Goal: Task Accomplishment & Management: Manage account settings

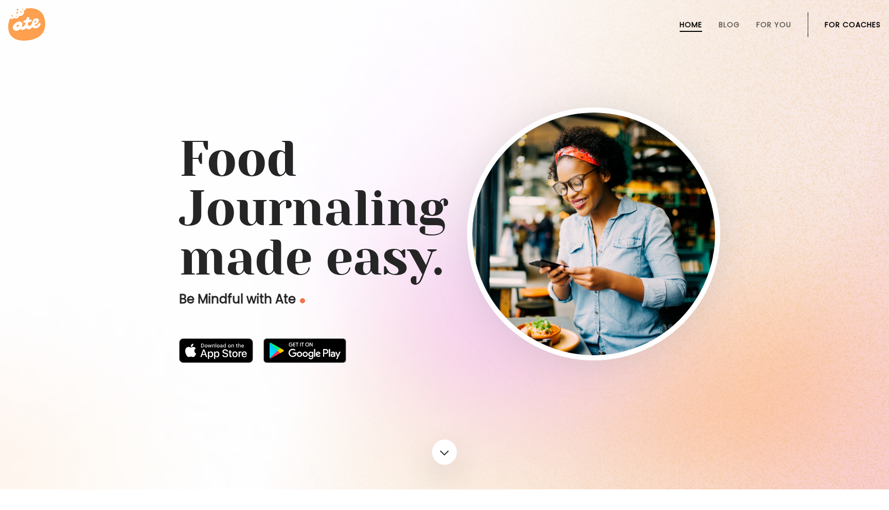
click at [838, 22] on link "For Coaches" at bounding box center [852, 25] width 56 height 8
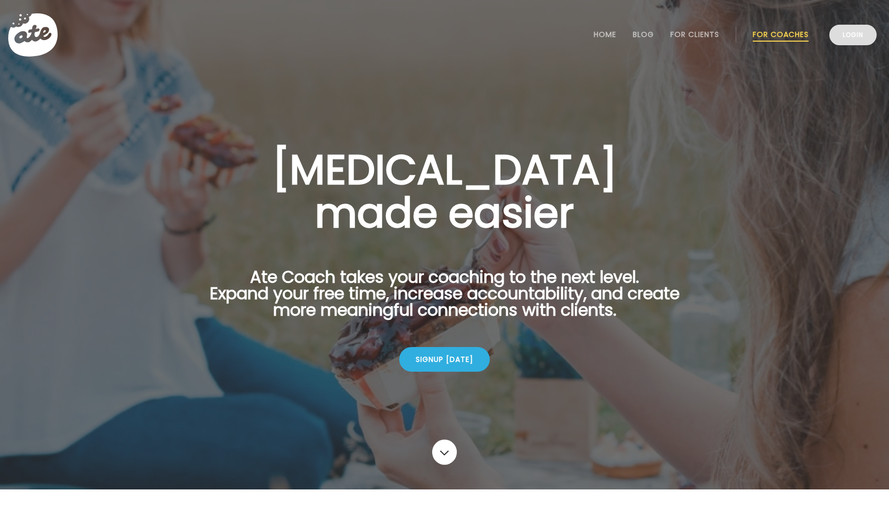
click at [851, 34] on link "Login" at bounding box center [852, 35] width 47 height 21
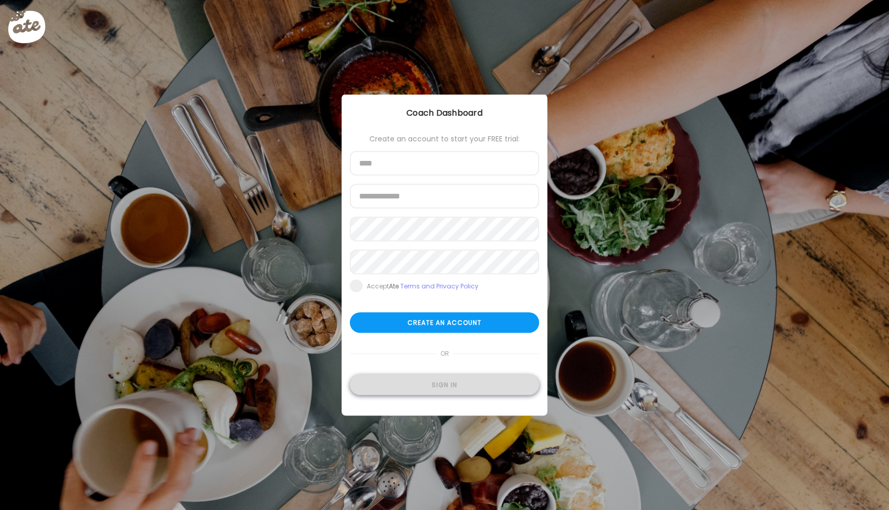
click at [443, 383] on div "Sign in" at bounding box center [444, 385] width 189 height 21
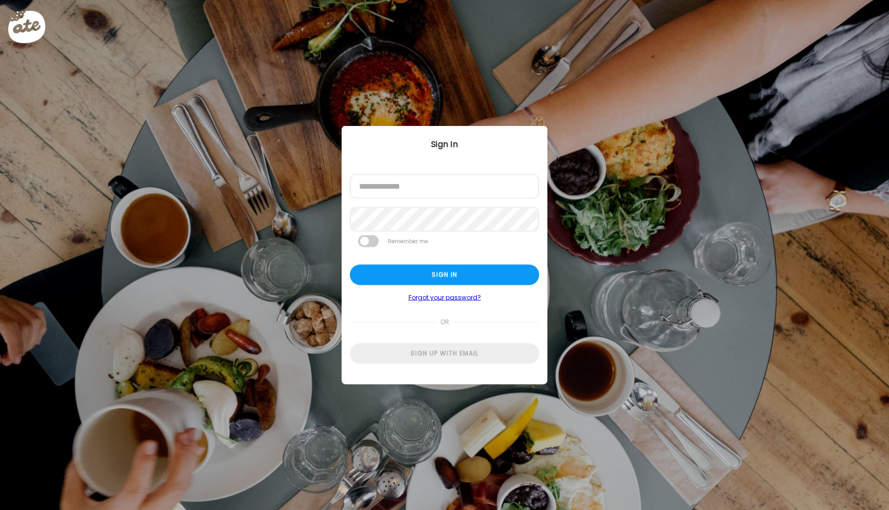
click at [350, 199] on div at bounding box center [350, 199] width 0 height 0
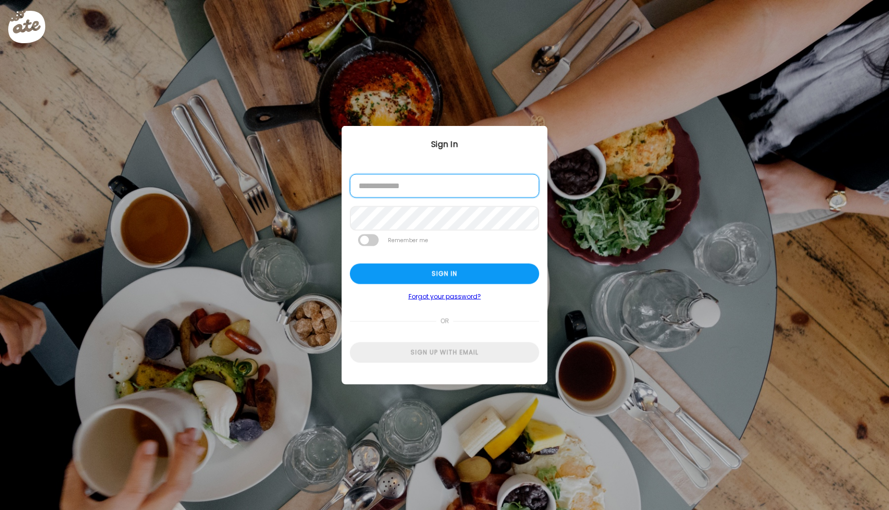
type input "**********"
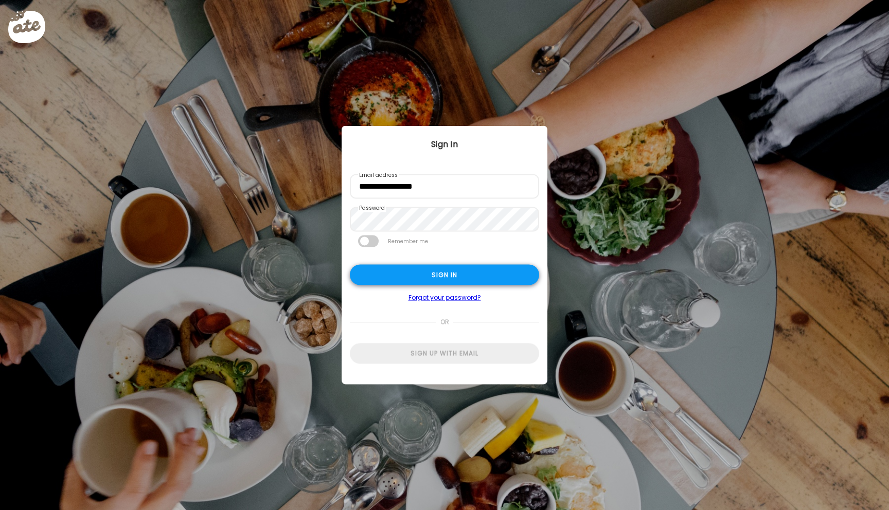
click at [380, 268] on div "Sign in" at bounding box center [444, 275] width 189 height 21
type input "*****"
type input "**********"
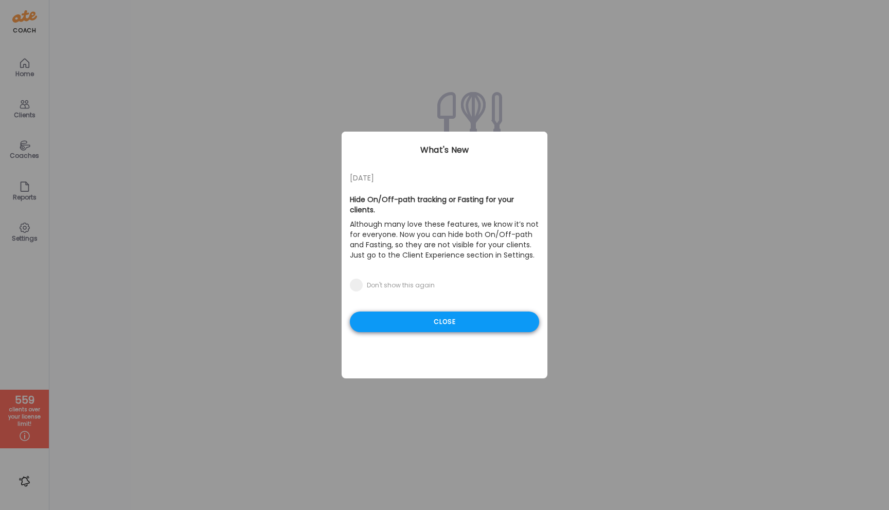
click at [422, 312] on div "Close" at bounding box center [444, 322] width 189 height 21
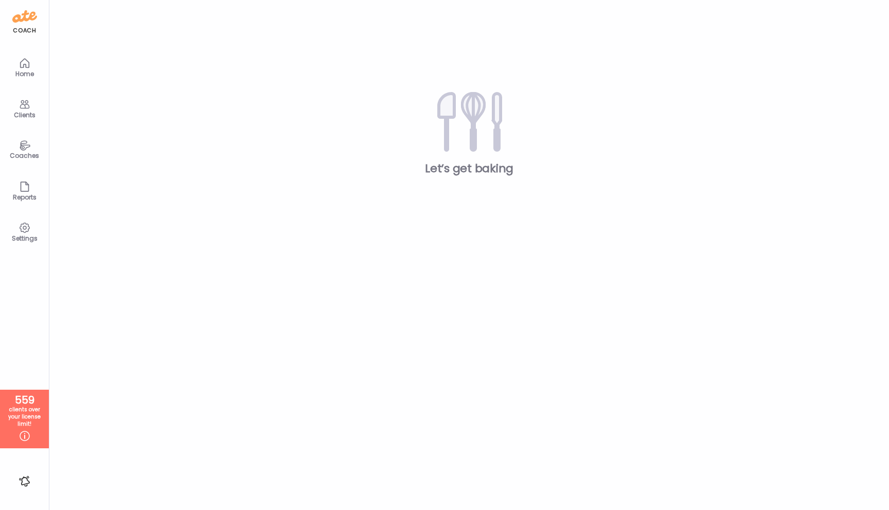
click at [21, 108] on icon at bounding box center [25, 104] width 12 height 12
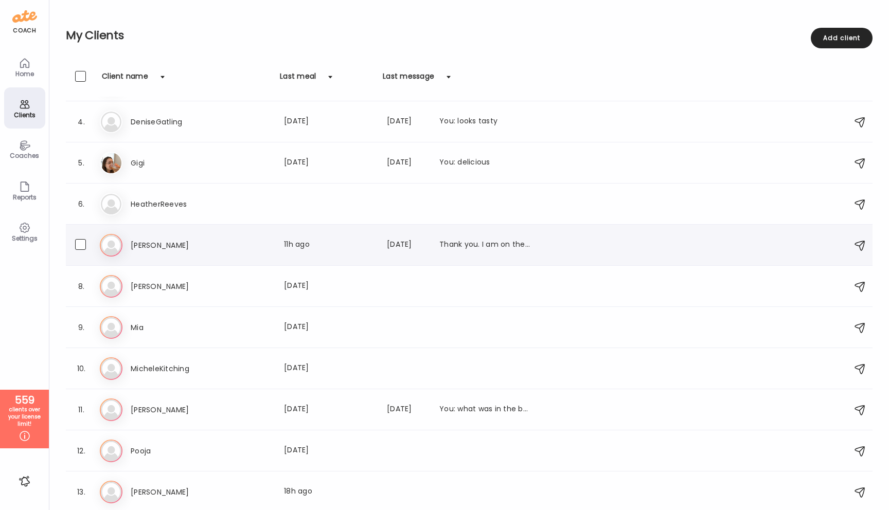
click at [135, 249] on h3 "[PERSON_NAME]" at bounding box center [176, 245] width 90 height 12
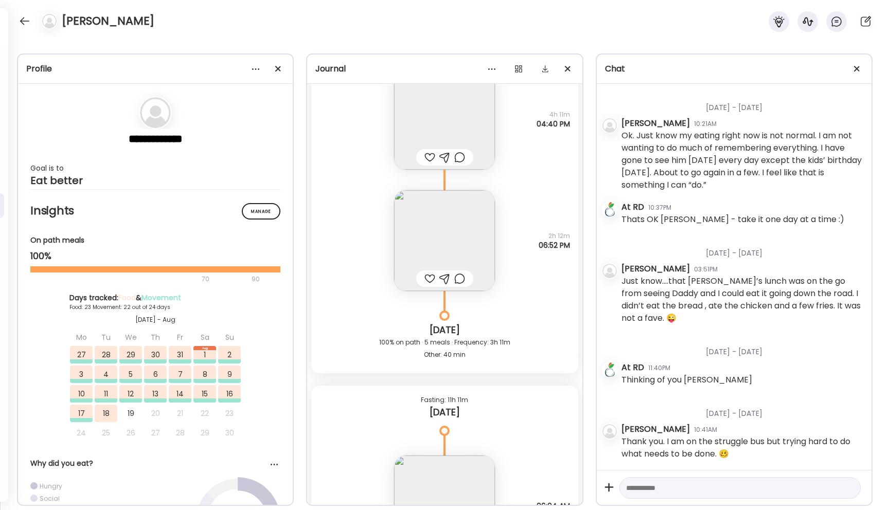
scroll to position [27863, 0]
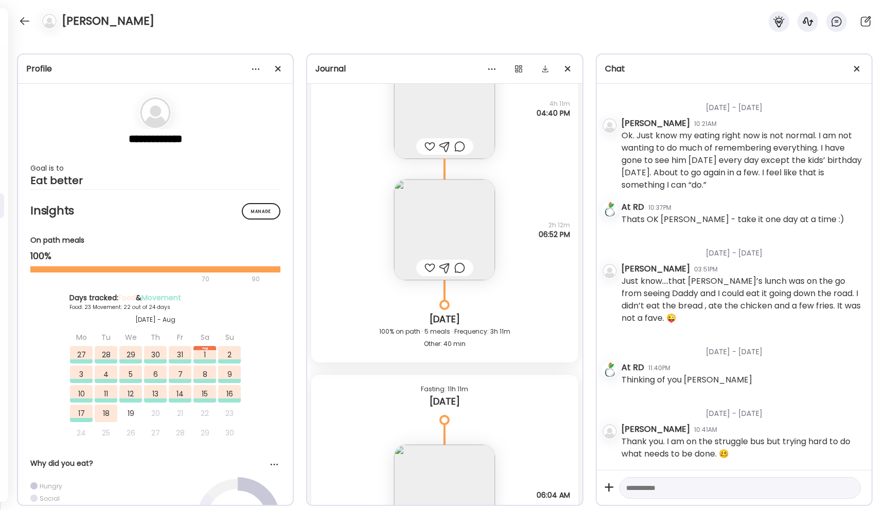
click at [438, 222] on img at bounding box center [444, 229] width 101 height 101
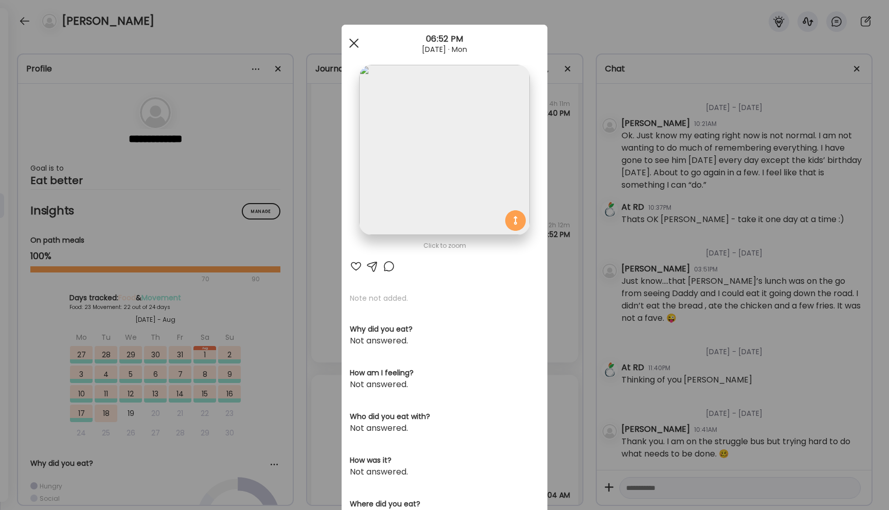
click at [354, 42] on span at bounding box center [353, 43] width 9 height 9
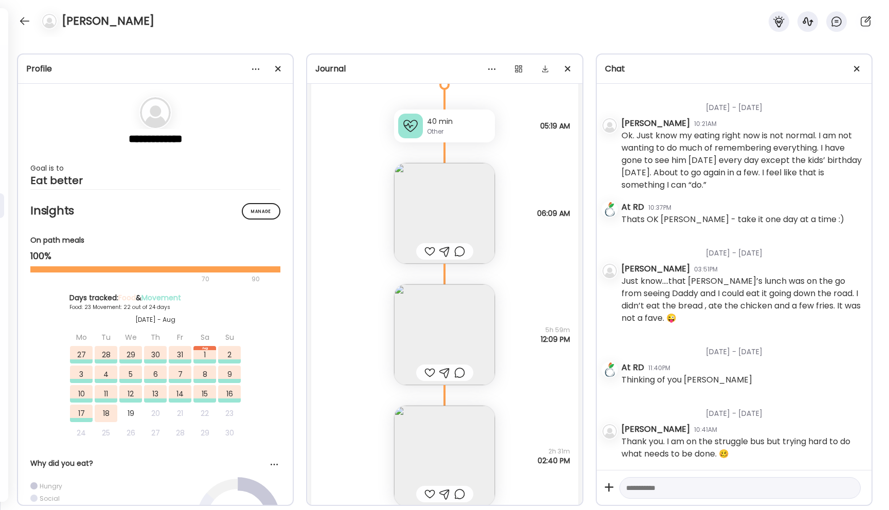
scroll to position [24499, 0]
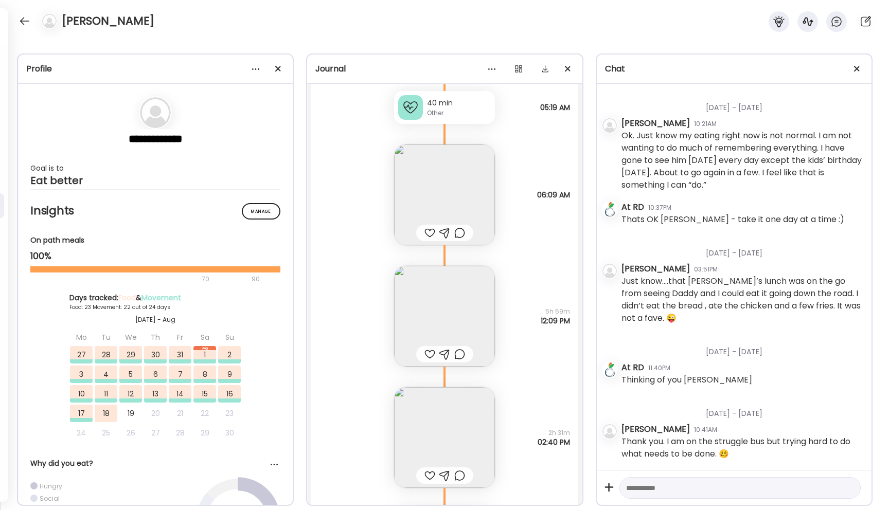
click at [449, 300] on img at bounding box center [444, 316] width 101 height 101
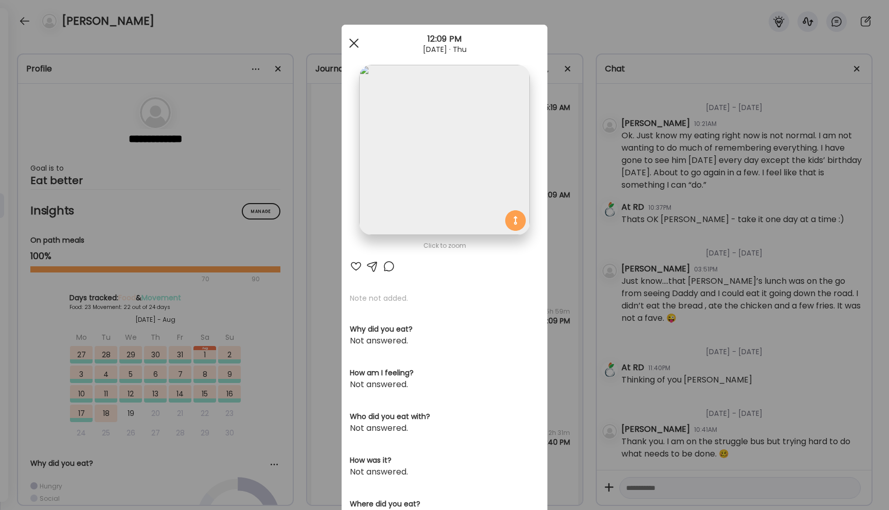
click at [354, 44] on span at bounding box center [353, 43] width 9 height 9
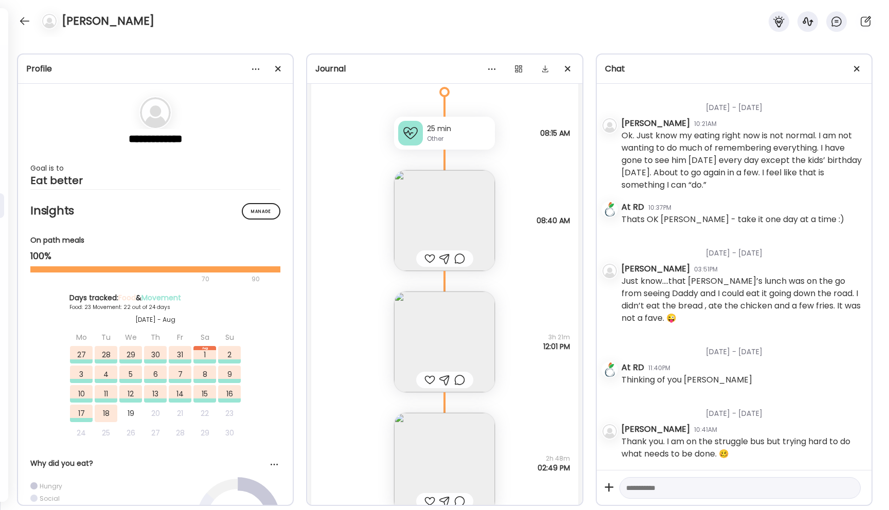
scroll to position [25886, 0]
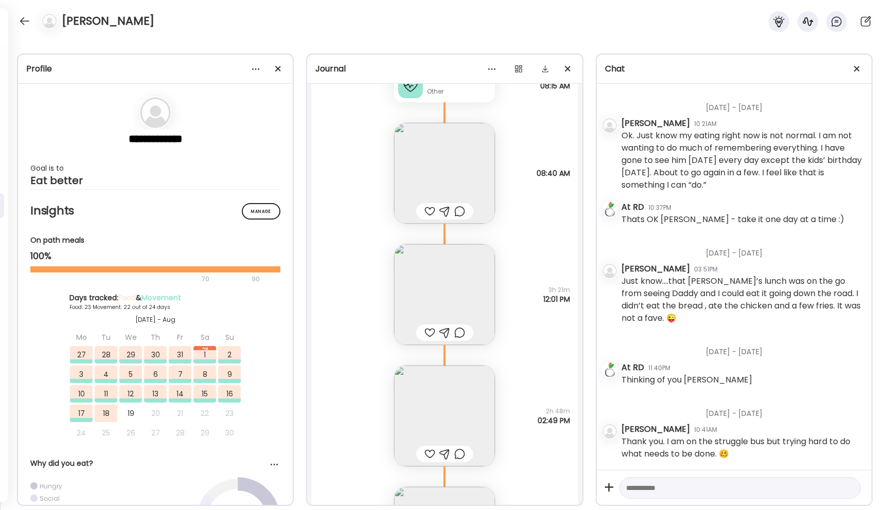
click at [420, 275] on img at bounding box center [444, 294] width 101 height 101
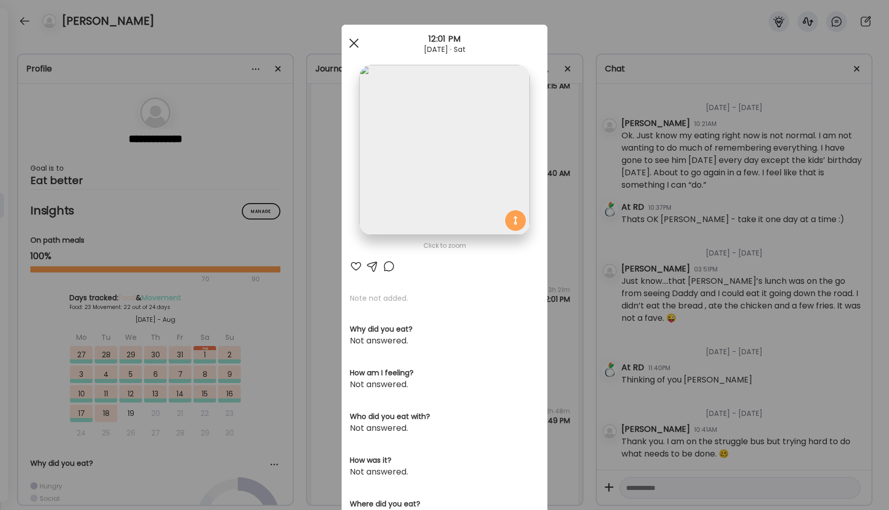
click at [351, 45] on span at bounding box center [353, 43] width 9 height 9
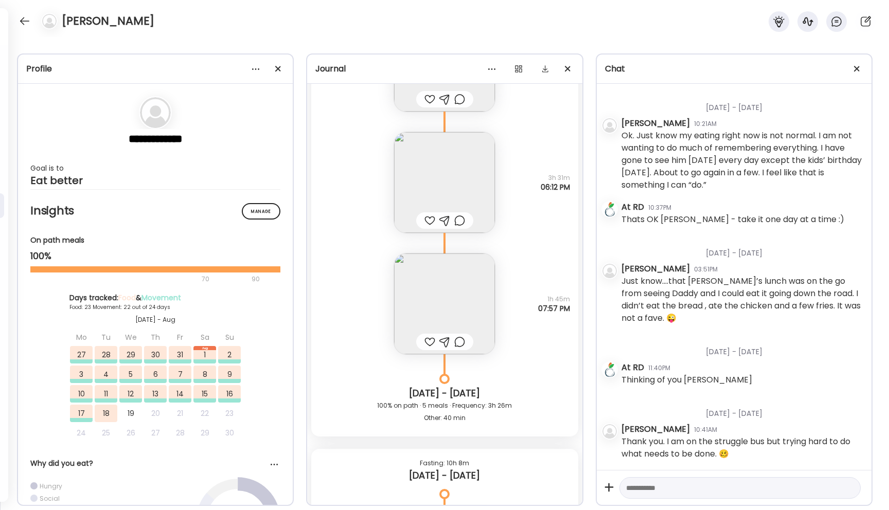
scroll to position [24877, 0]
click at [448, 200] on img at bounding box center [444, 180] width 101 height 101
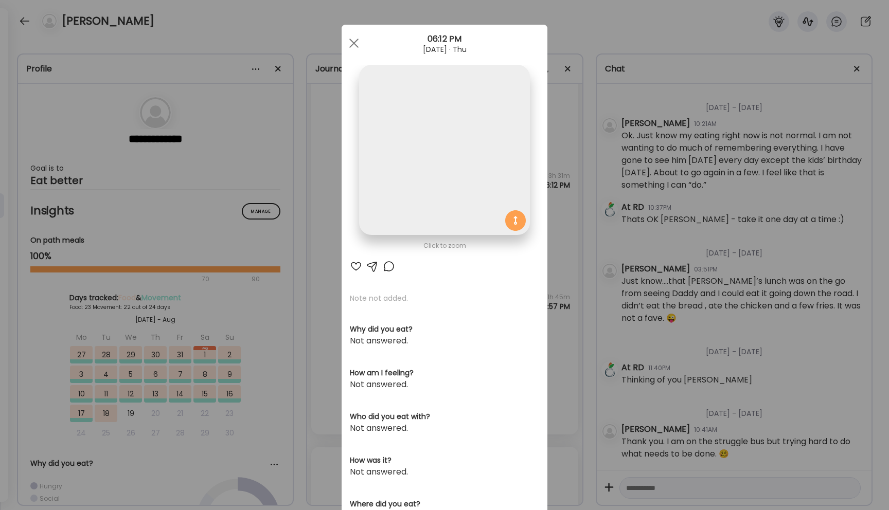
click at [448, 200] on img at bounding box center [444, 150] width 170 height 170
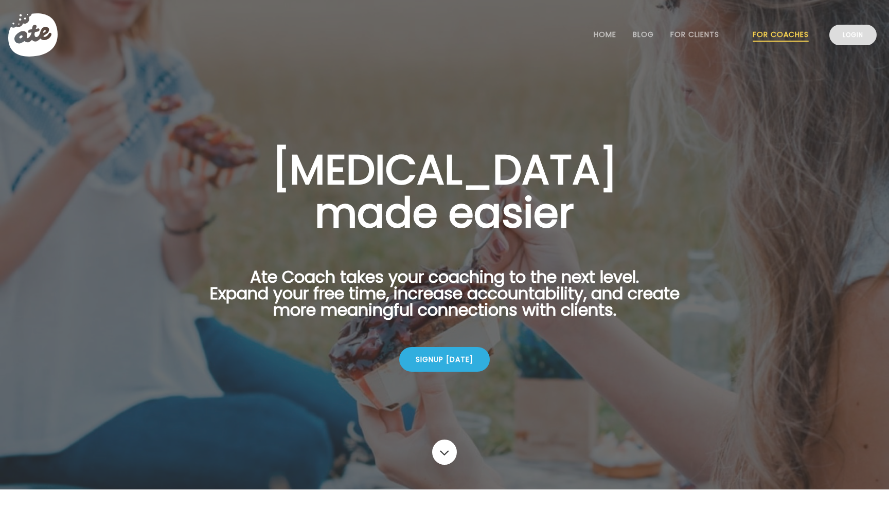
click at [847, 37] on link "Login" at bounding box center [852, 35] width 47 height 21
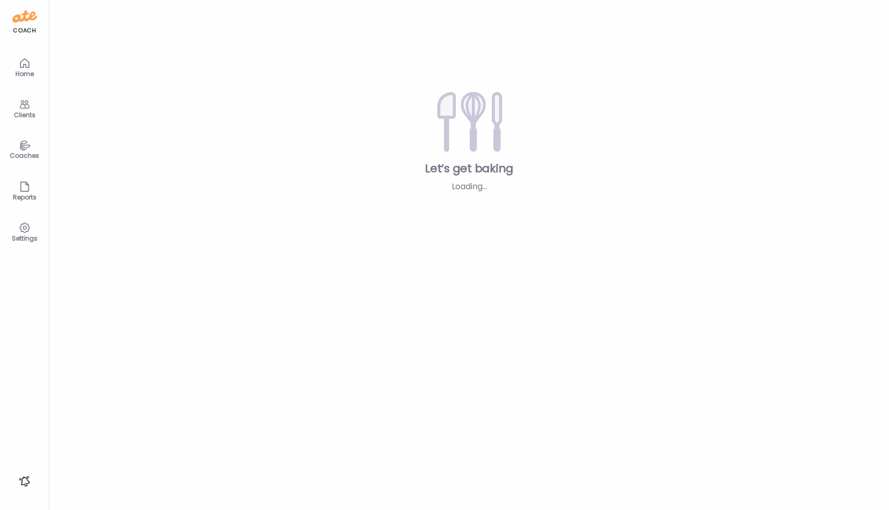
type input "*****"
type input "**********"
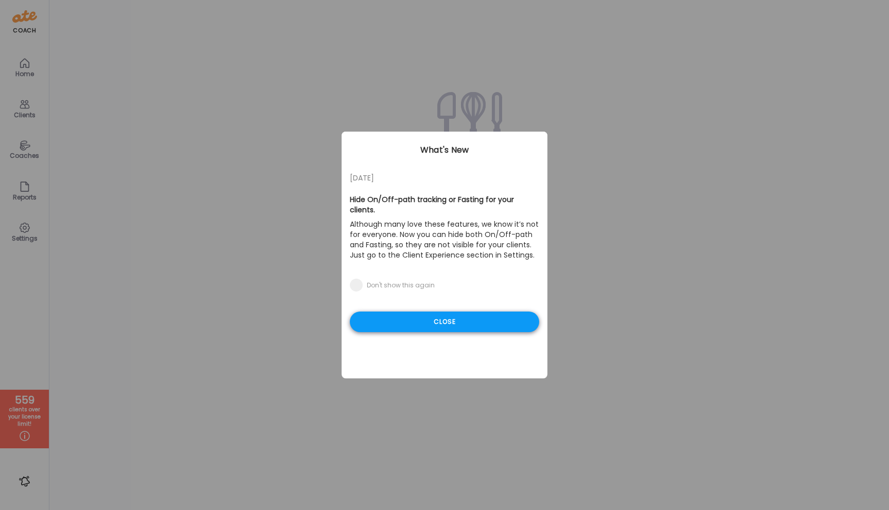
click at [442, 315] on div "Close" at bounding box center [444, 322] width 189 height 21
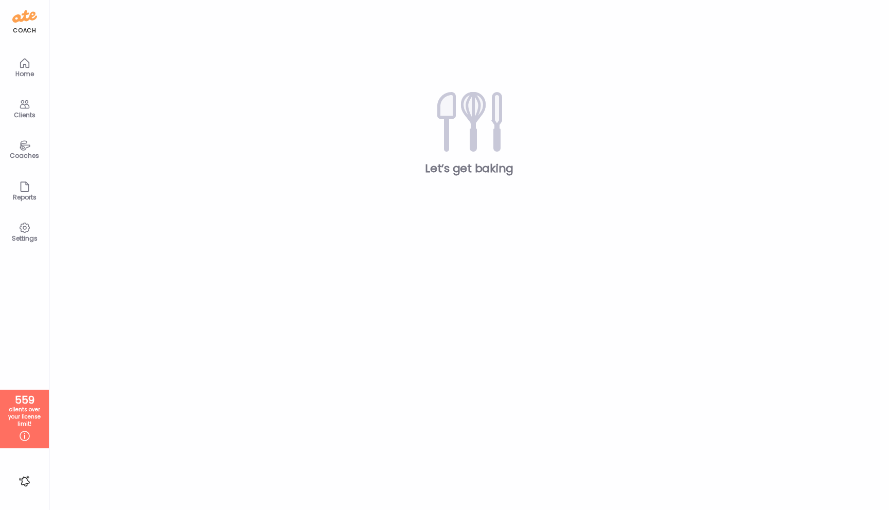
click at [22, 105] on icon at bounding box center [25, 104] width 12 height 12
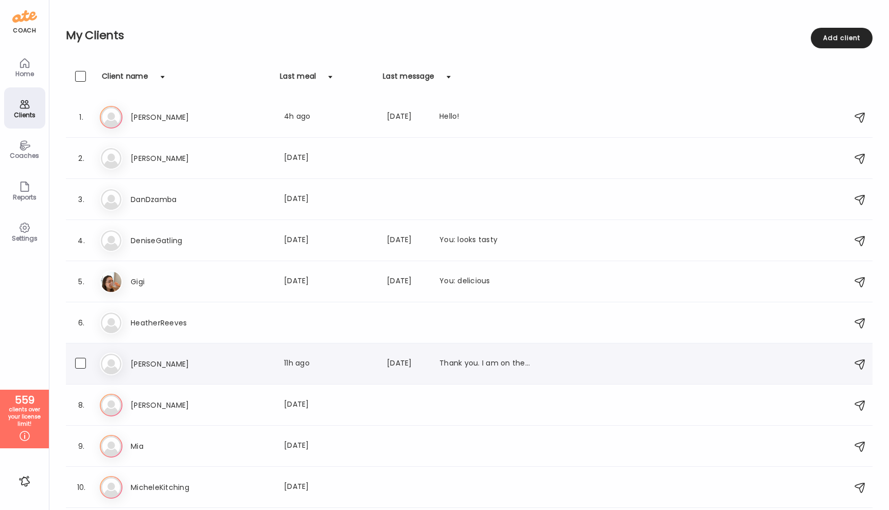
click at [161, 364] on h3 "[PERSON_NAME]" at bounding box center [176, 364] width 90 height 12
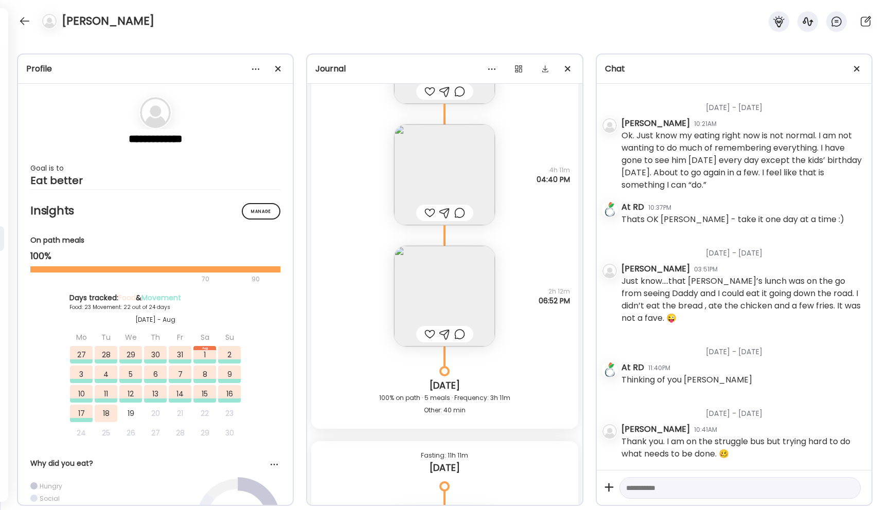
scroll to position [27826, 0]
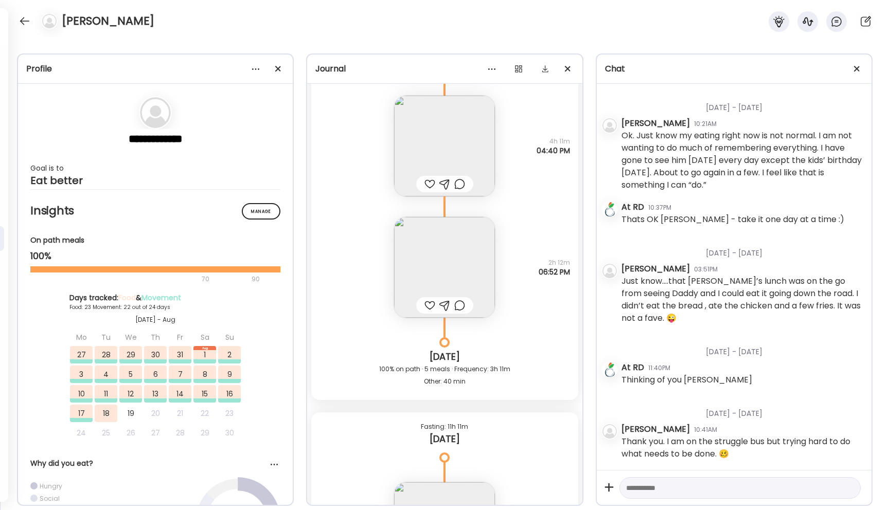
click at [448, 285] on img at bounding box center [444, 267] width 101 height 101
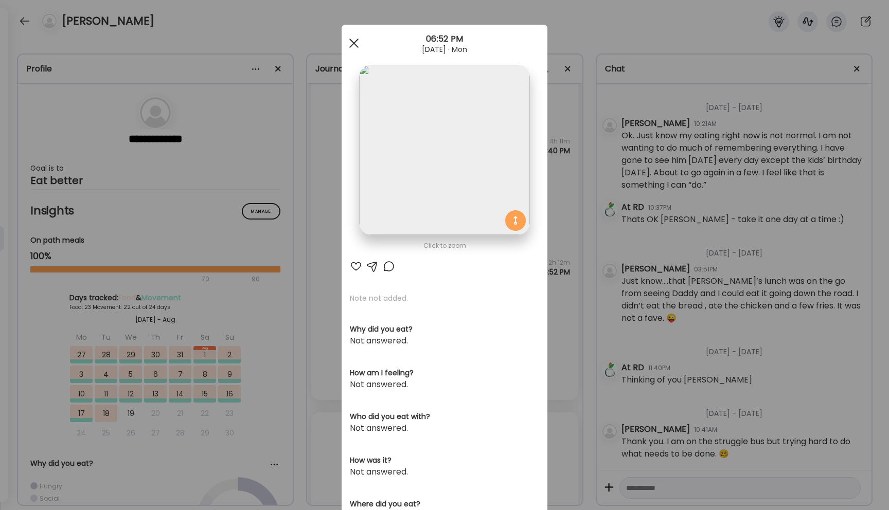
click at [355, 46] on div at bounding box center [353, 43] width 21 height 21
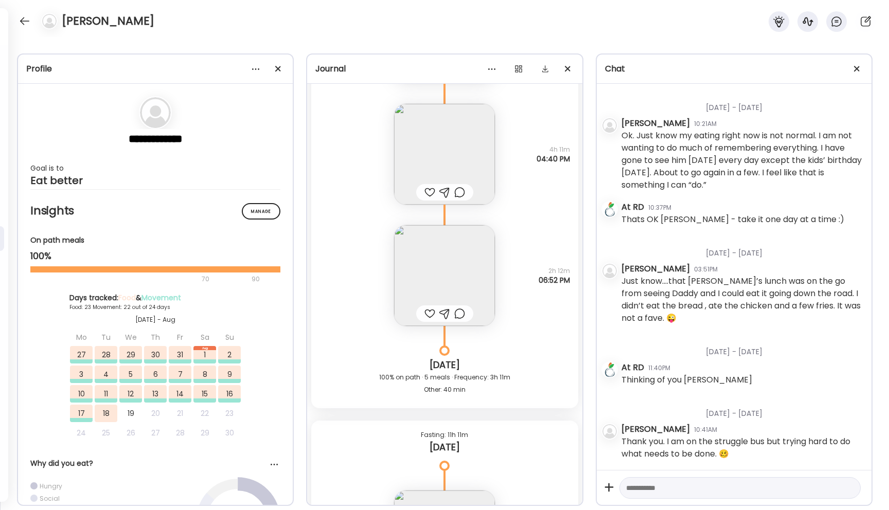
scroll to position [27809, 0]
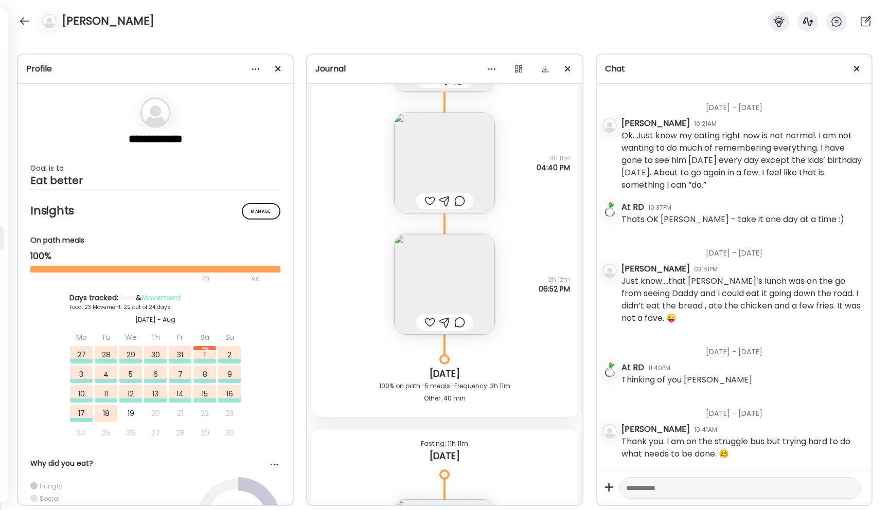
click at [409, 266] on img at bounding box center [444, 284] width 101 height 101
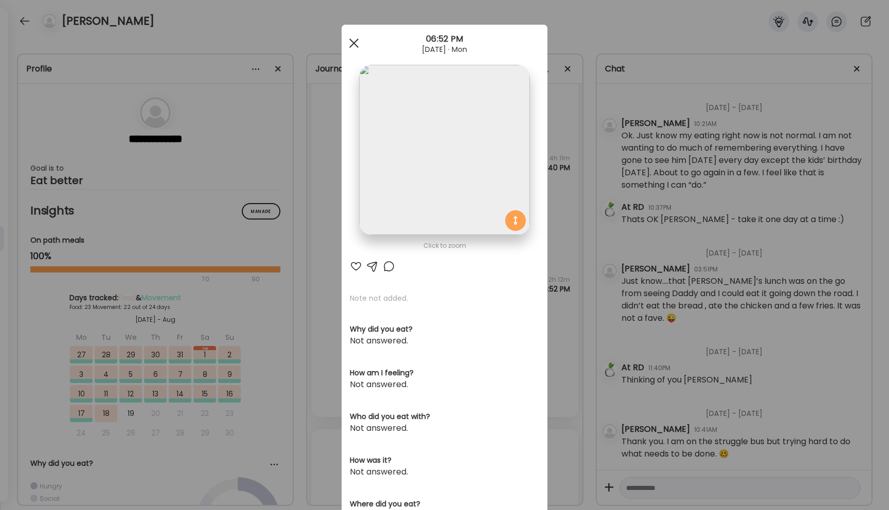
click at [353, 40] on div at bounding box center [353, 43] width 21 height 21
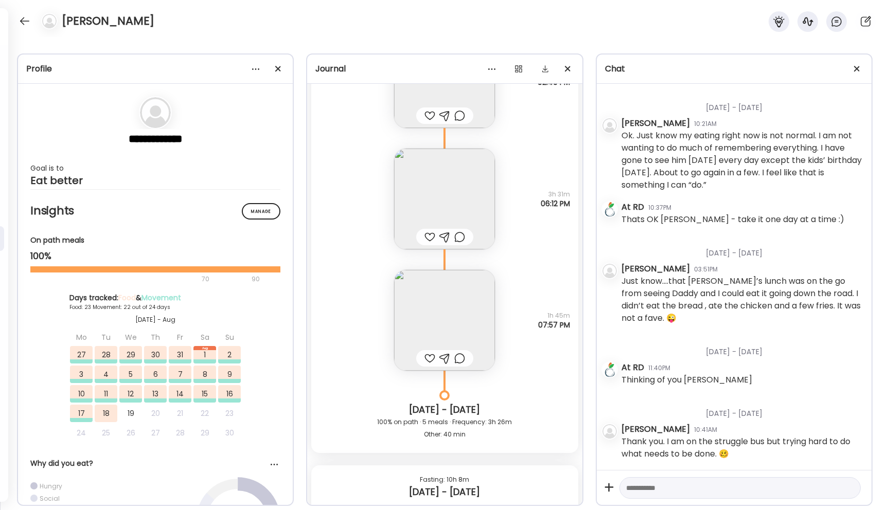
scroll to position [24854, 0]
click at [440, 220] on img at bounding box center [444, 203] width 101 height 101
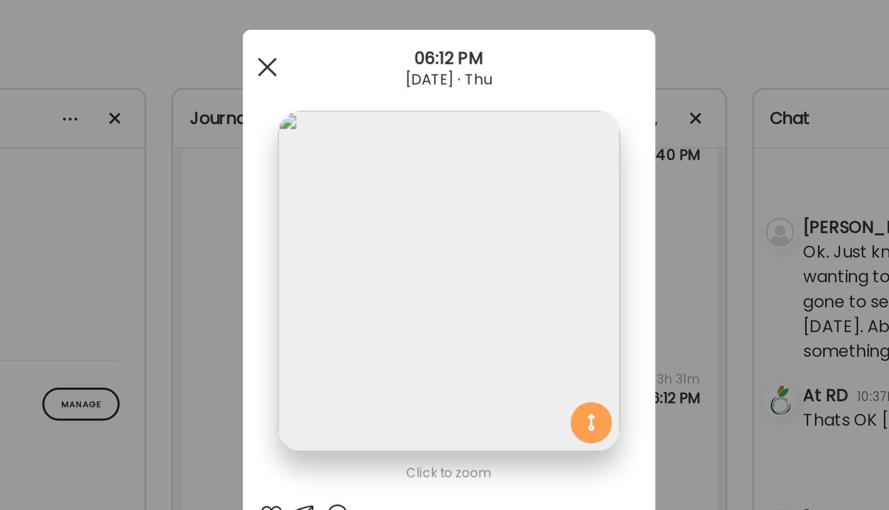
click at [353, 44] on div at bounding box center [353, 43] width 21 height 21
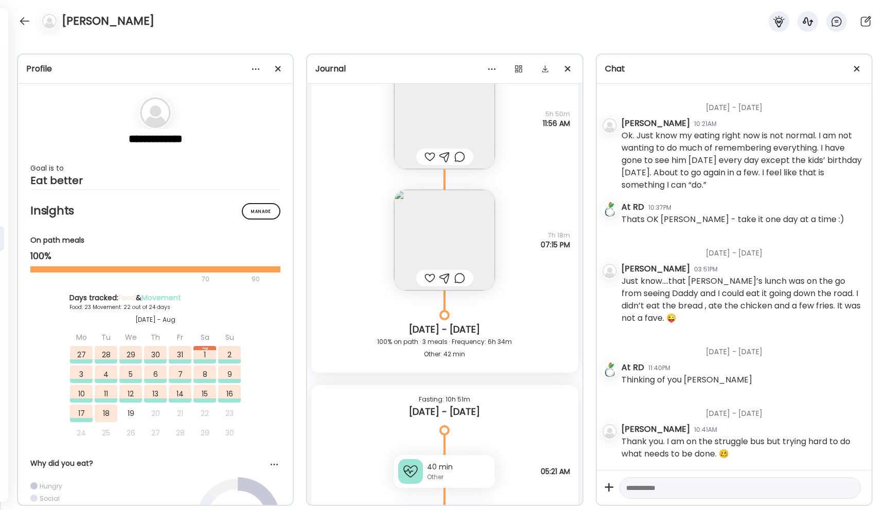
scroll to position [23336, 0]
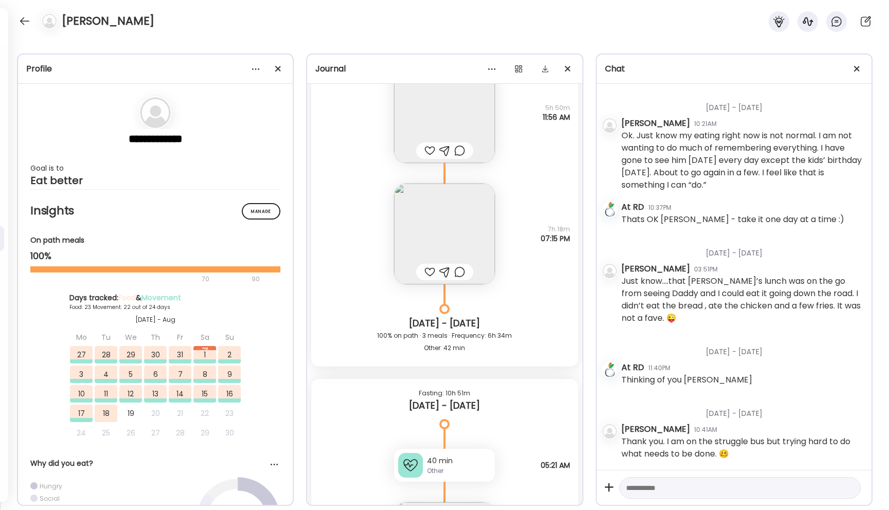
click at [442, 245] on img at bounding box center [444, 234] width 101 height 101
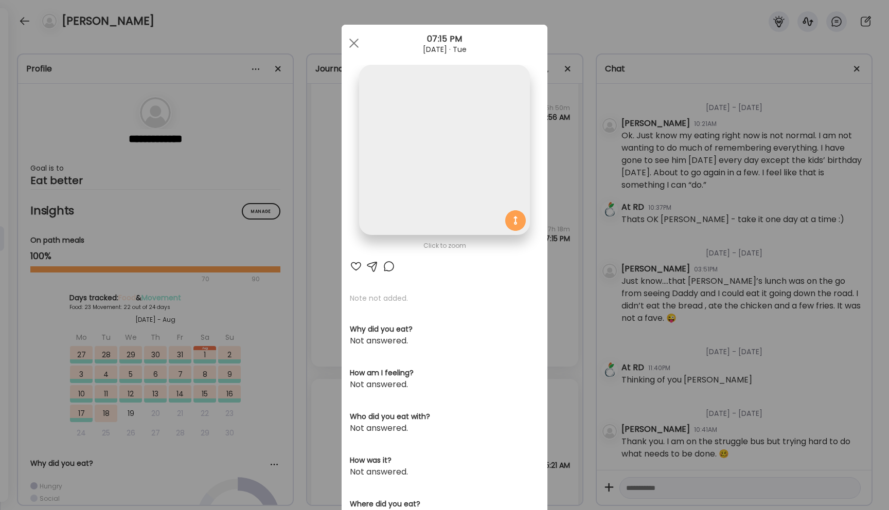
click at [442, 245] on section at bounding box center [444, 161] width 206 height 193
click at [351, 45] on span at bounding box center [353, 43] width 9 height 9
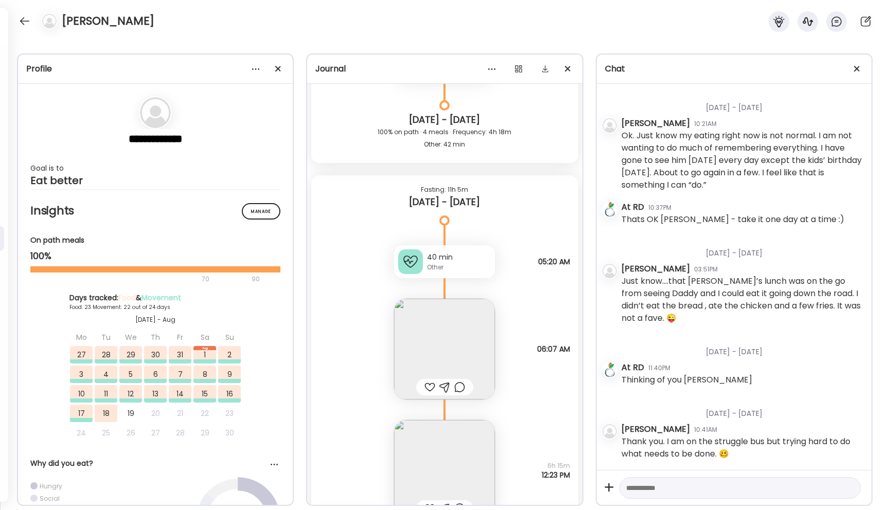
scroll to position [19889, 0]
